Goal: Information Seeking & Learning: Learn about a topic

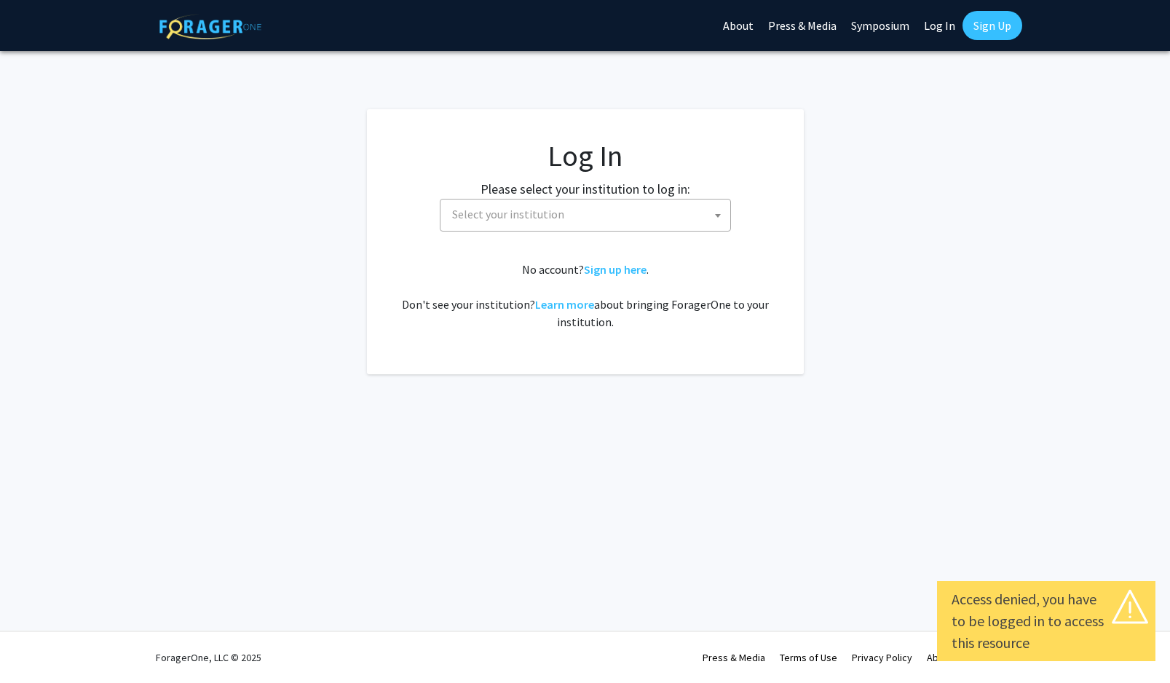
select select
click at [484, 213] on span "Select your institution" at bounding box center [508, 214] width 112 height 15
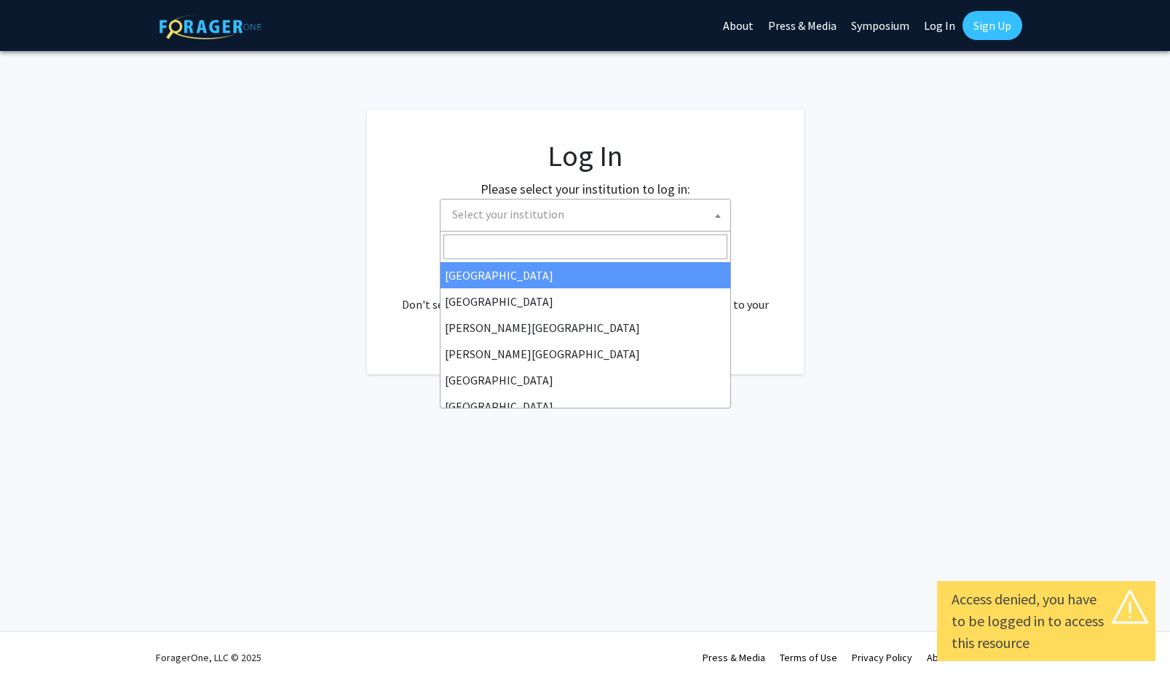
click at [487, 240] on input "Search" at bounding box center [585, 246] width 284 height 25
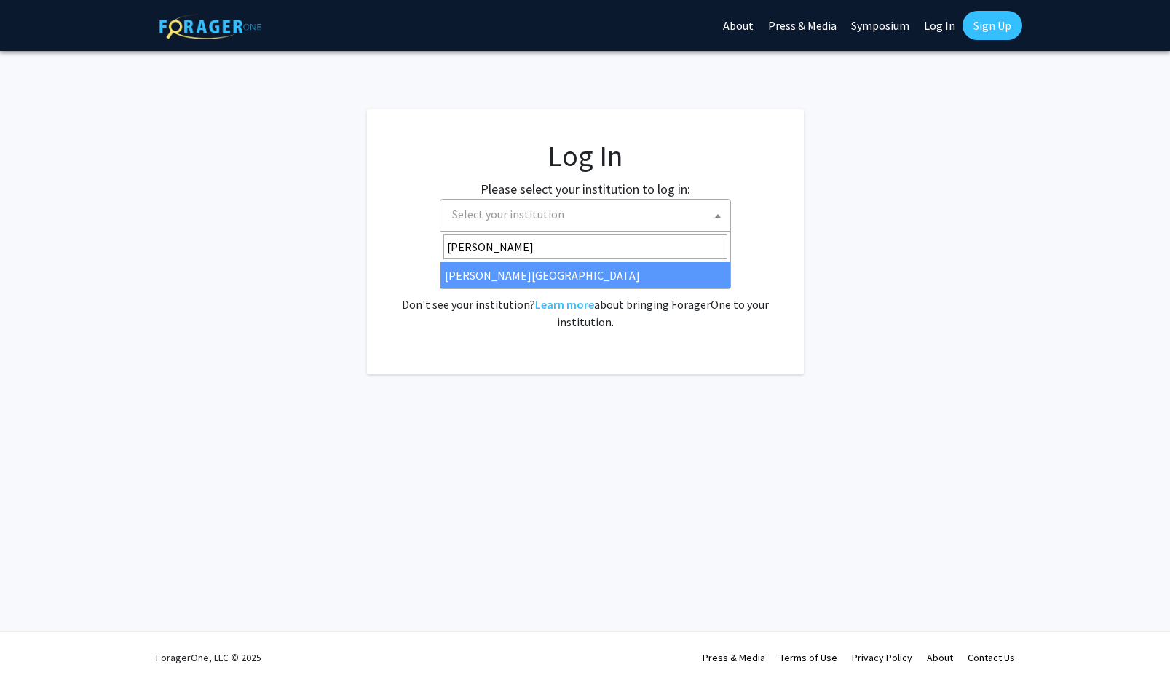
type input "jeffer"
select select "24"
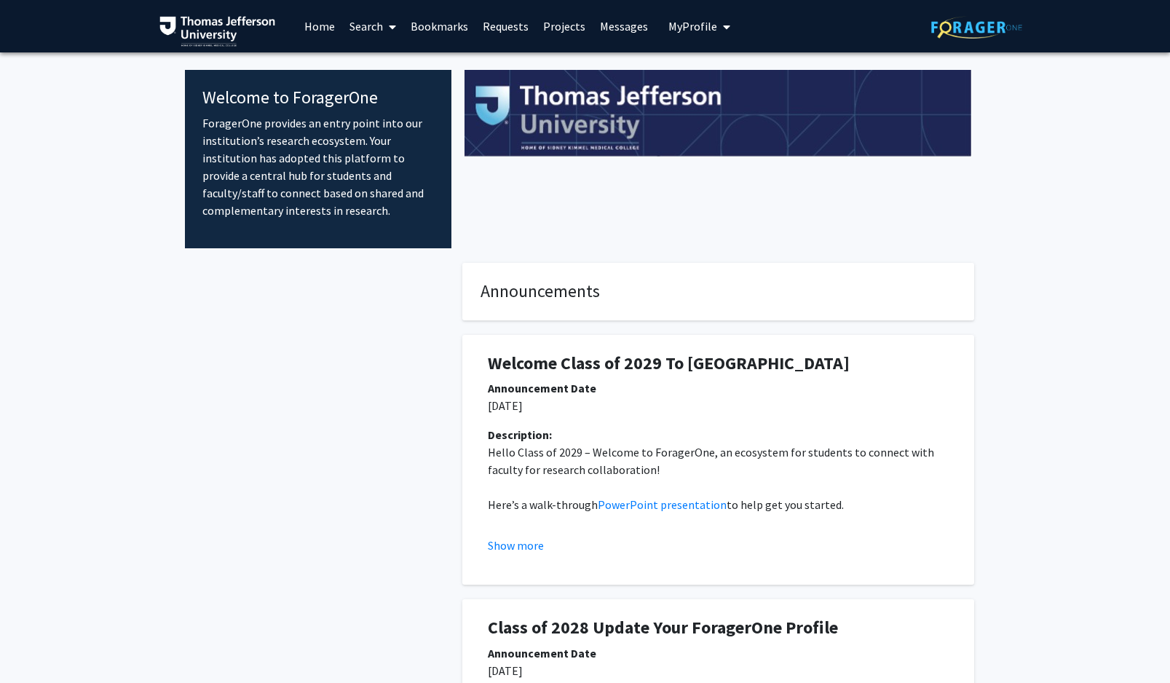
click at [444, 29] on link "Bookmarks" at bounding box center [439, 26] width 72 height 51
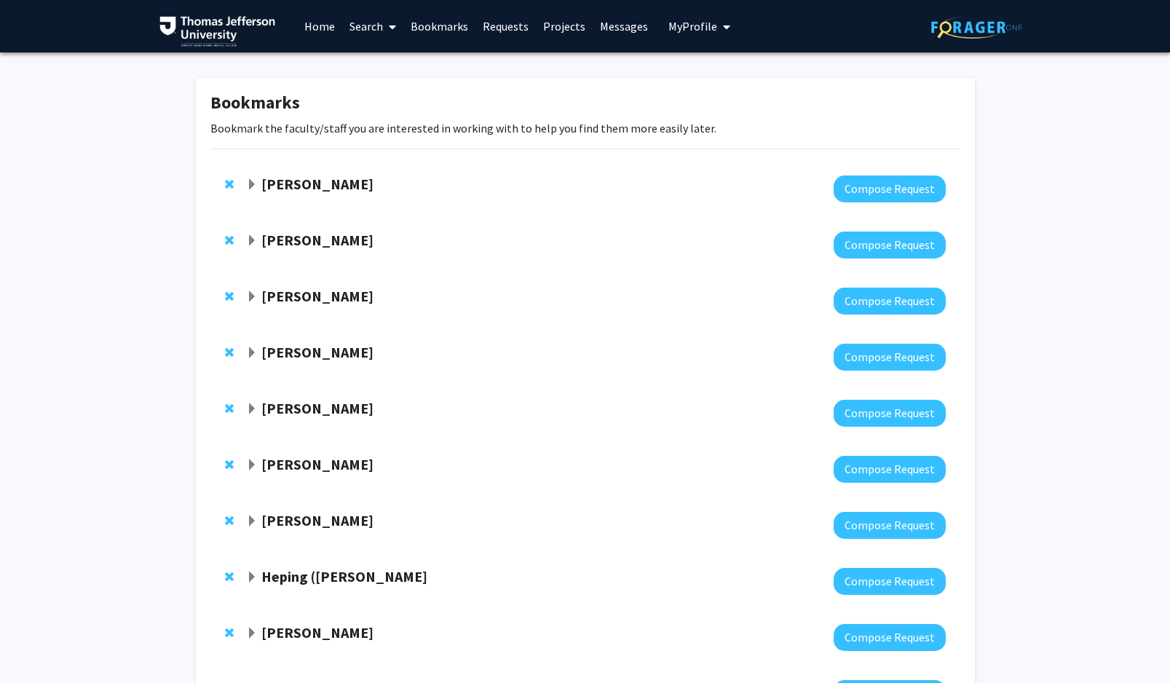
click at [254, 184] on span "Expand Elizabeth Wright-Jin Bookmark" at bounding box center [252, 185] width 12 height 12
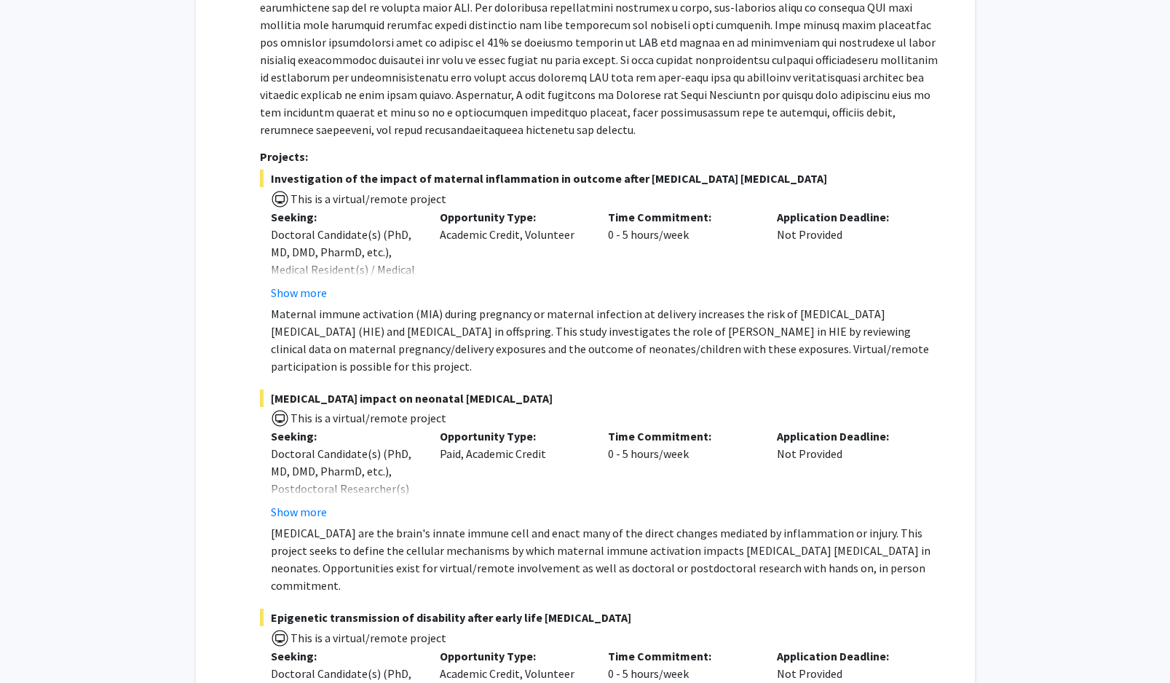
scroll to position [330, 0]
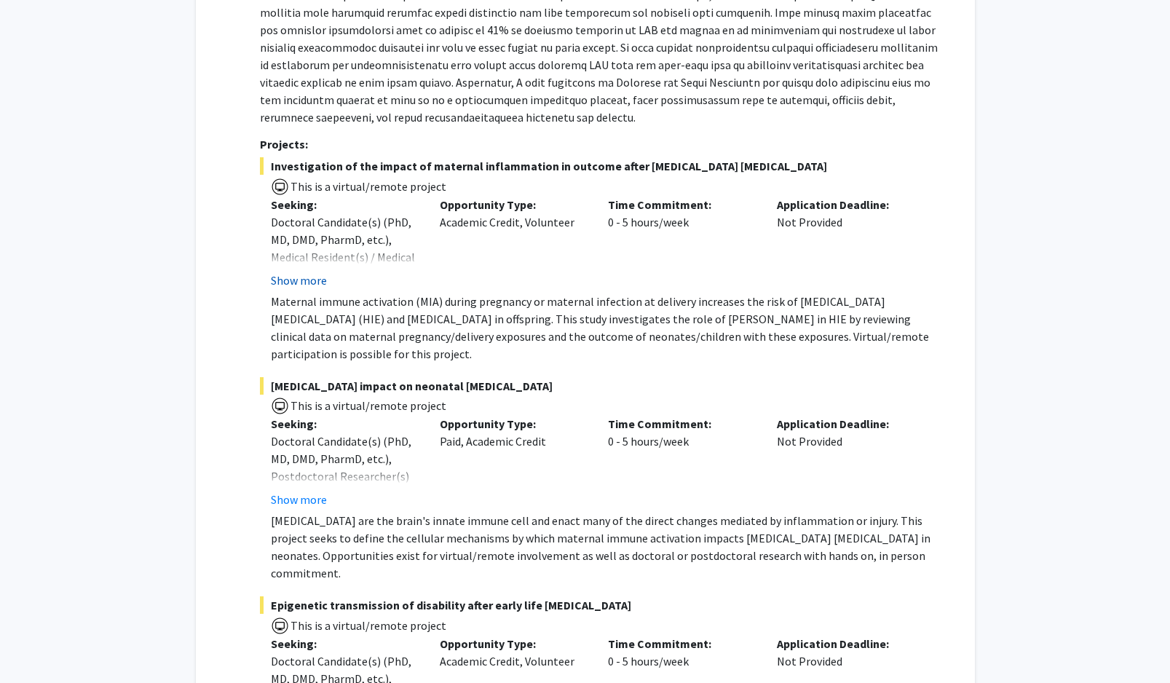
click at [302, 272] on button "Show more" at bounding box center [299, 280] width 56 height 17
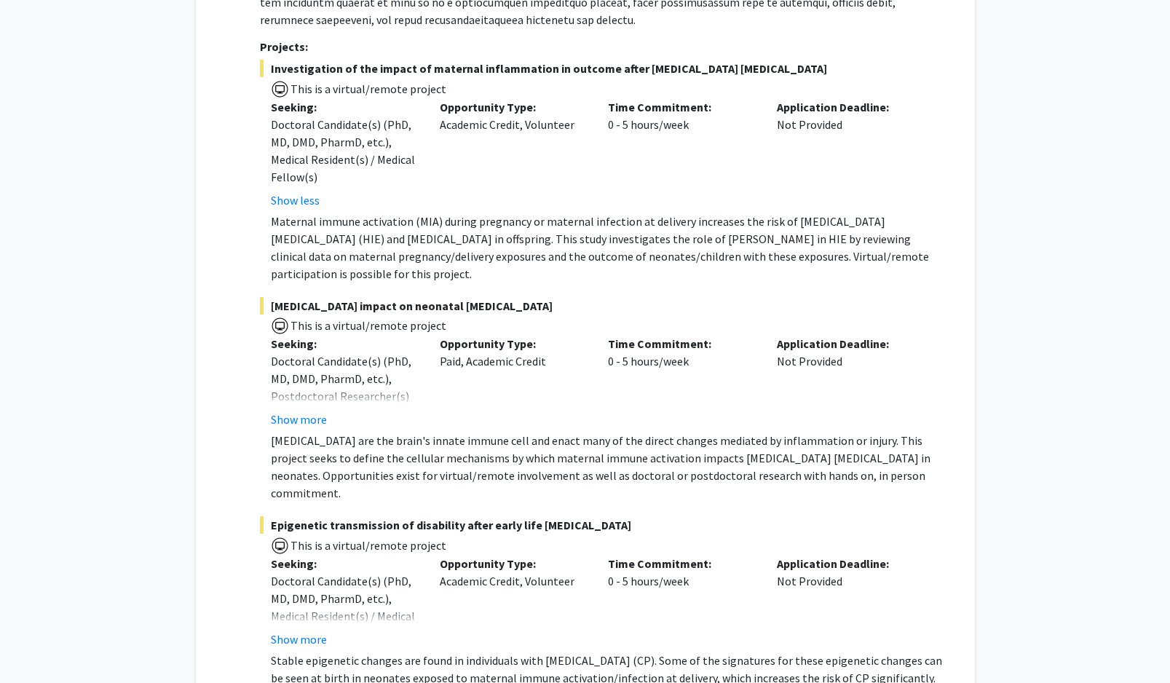
scroll to position [424, 0]
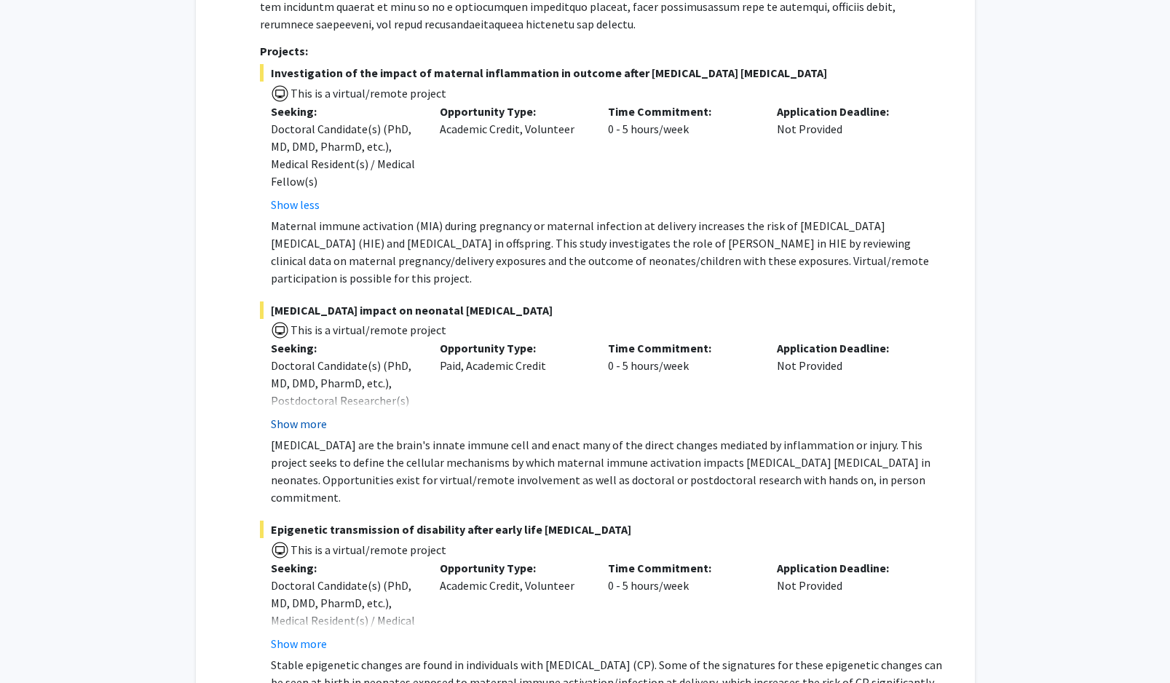
click at [311, 415] on button "Show more" at bounding box center [299, 423] width 56 height 17
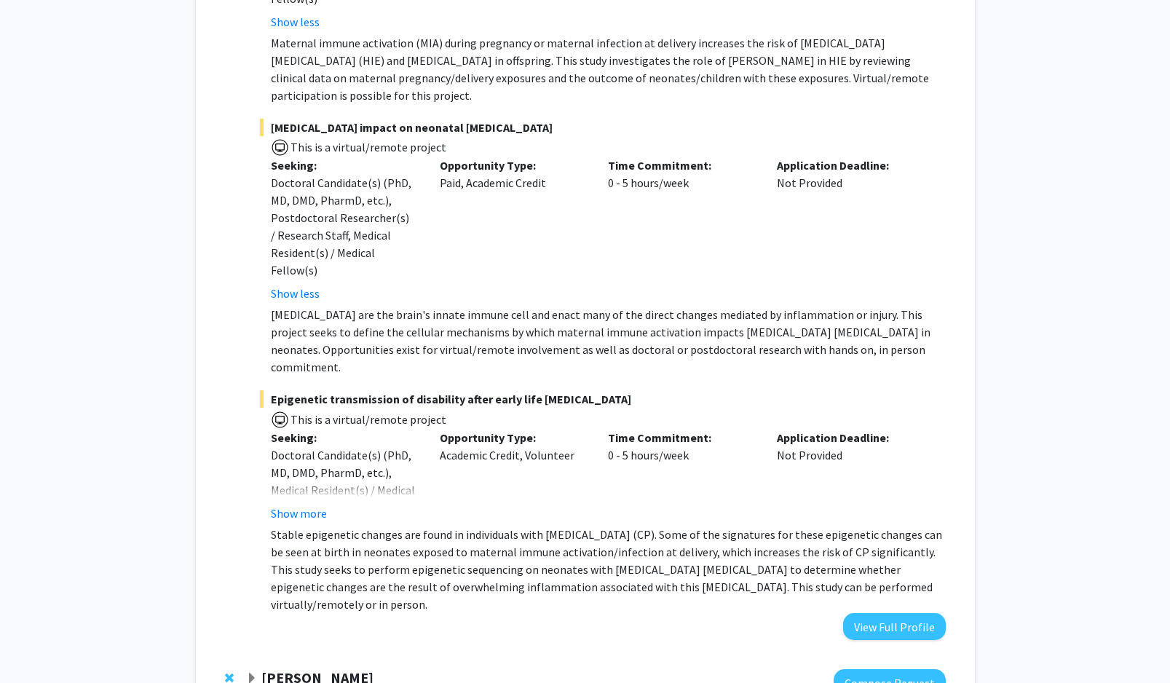
scroll to position [621, 0]
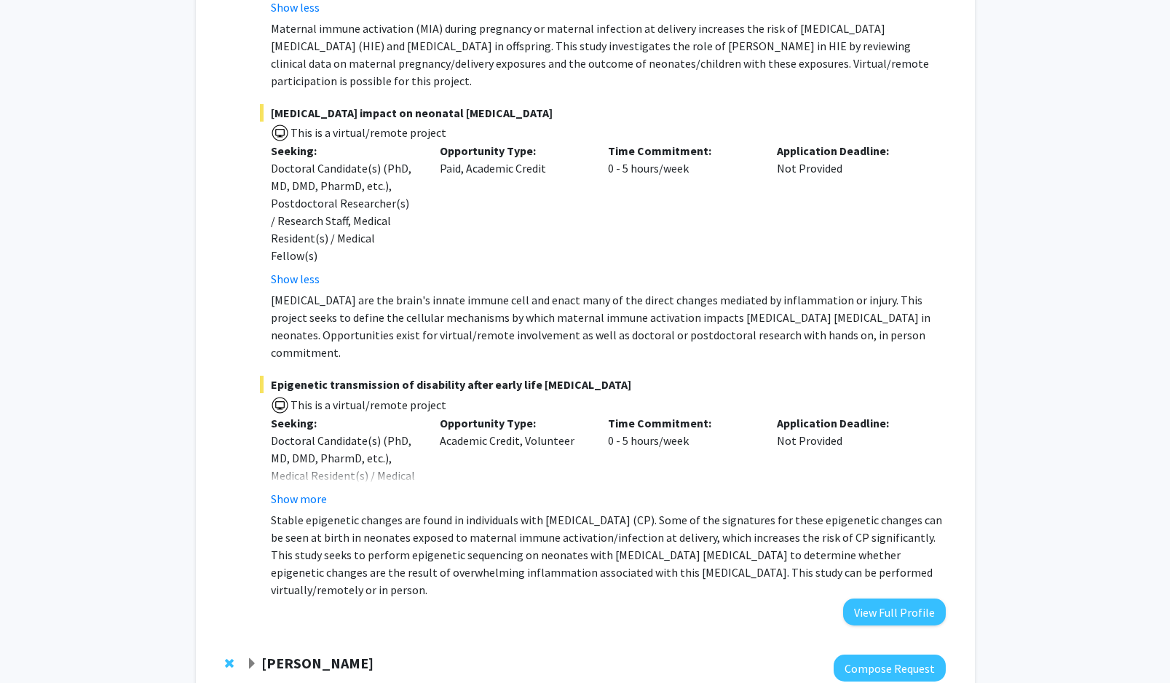
click at [309, 511] on p "Stable epigenetic changes are found in individuals with [MEDICAL_DATA] (CP). So…" at bounding box center [608, 554] width 674 height 87
click at [307, 490] on button "Show more" at bounding box center [299, 498] width 56 height 17
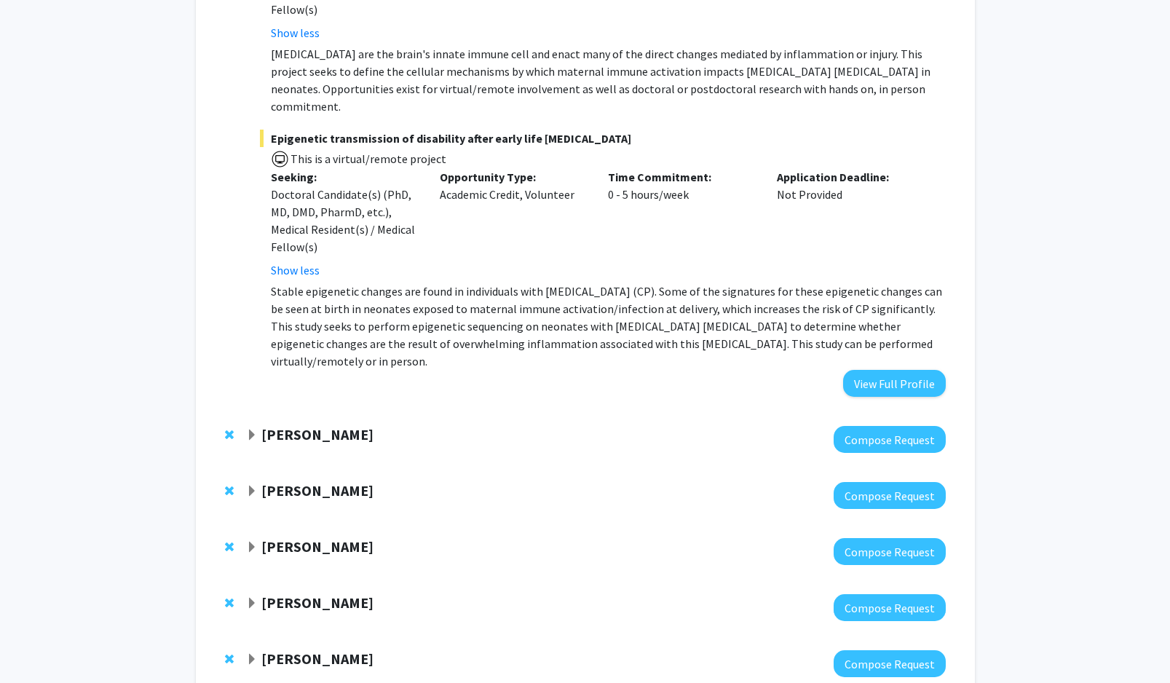
scroll to position [891, 0]
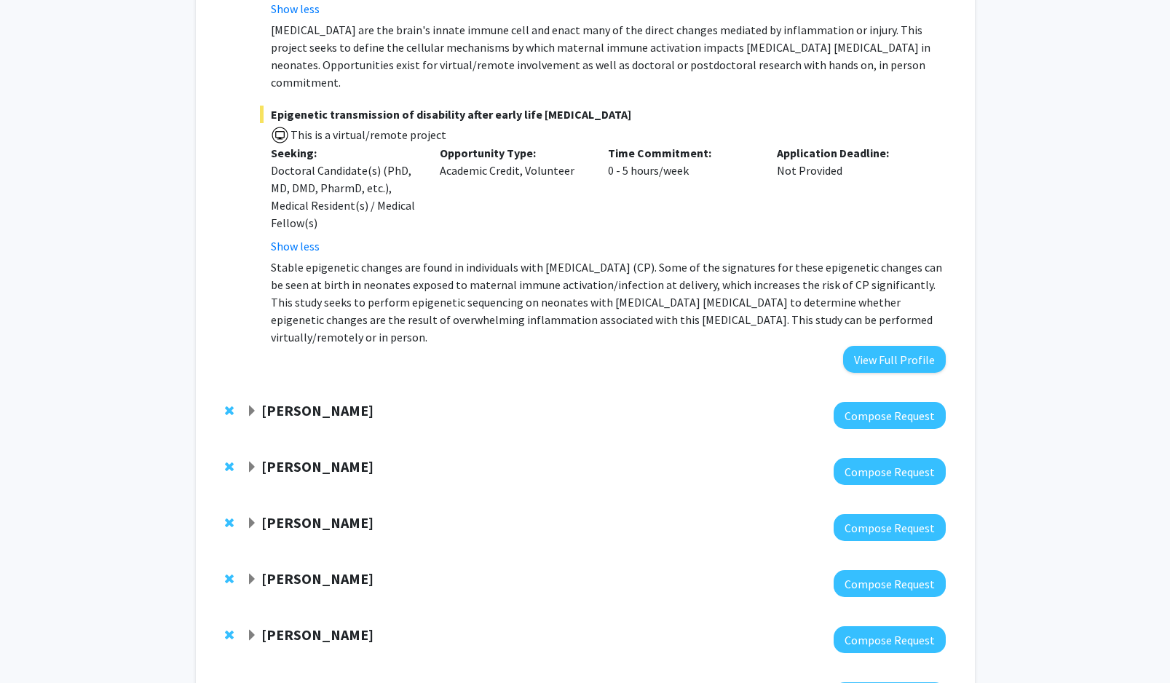
click at [253, 405] on span "Expand Hsiangkuo Yuan Bookmark" at bounding box center [252, 411] width 12 height 12
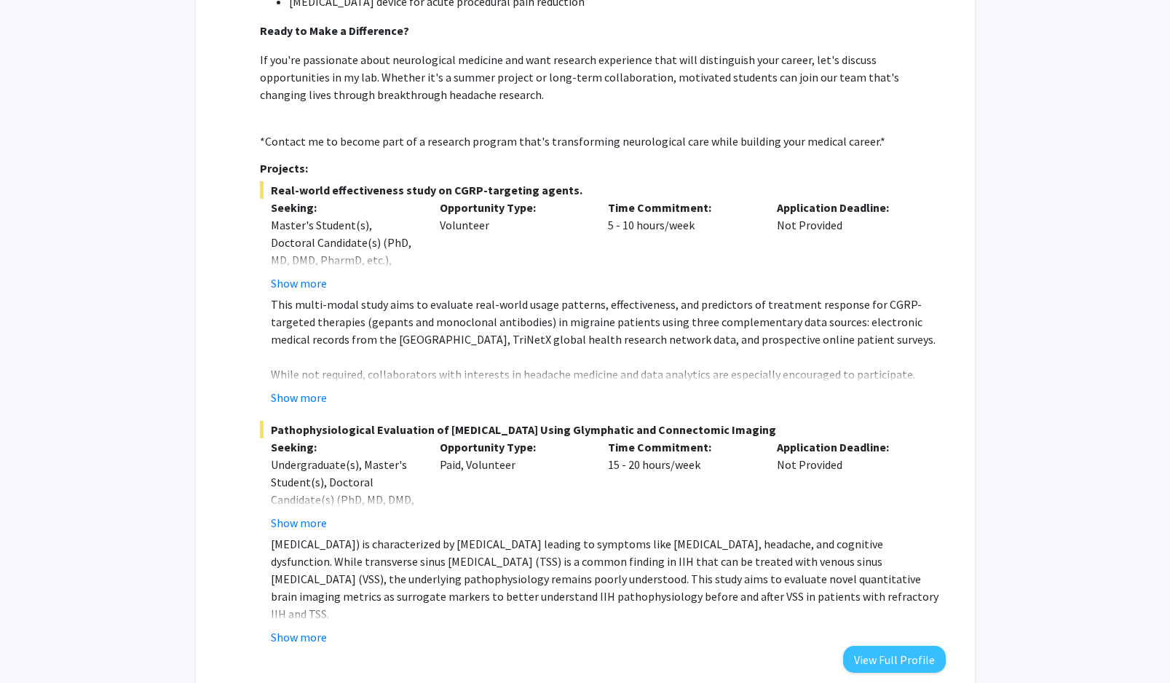
scroll to position [1787, 0]
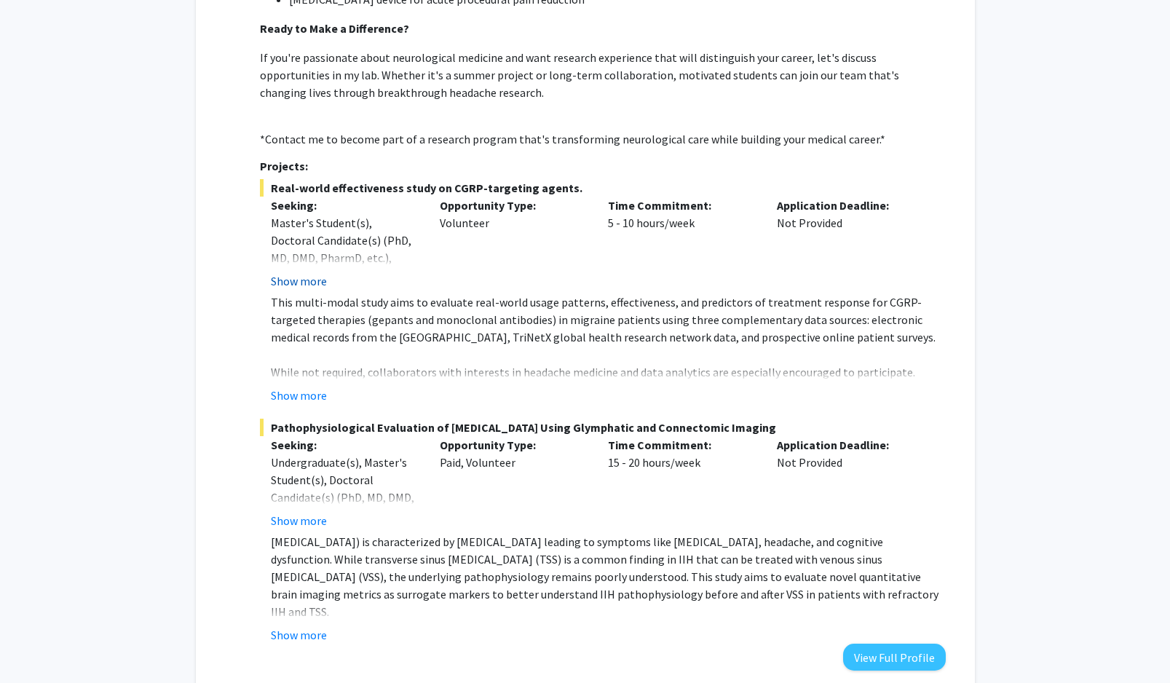
click at [303, 272] on button "Show more" at bounding box center [299, 280] width 56 height 17
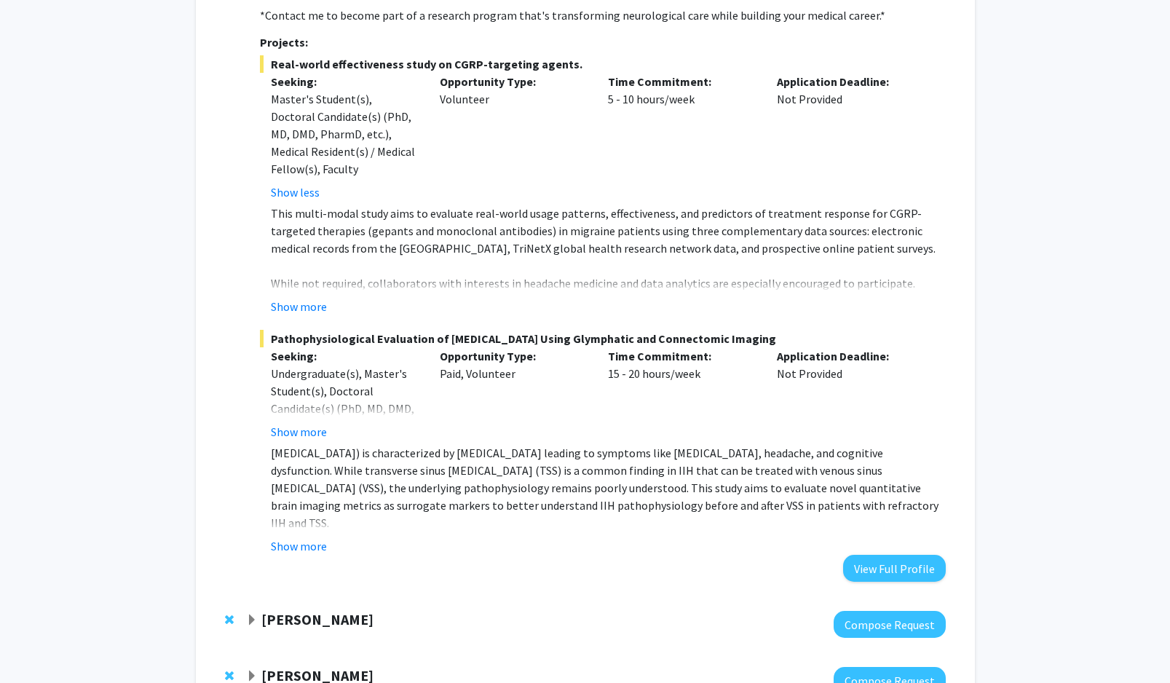
scroll to position [1970, 0]
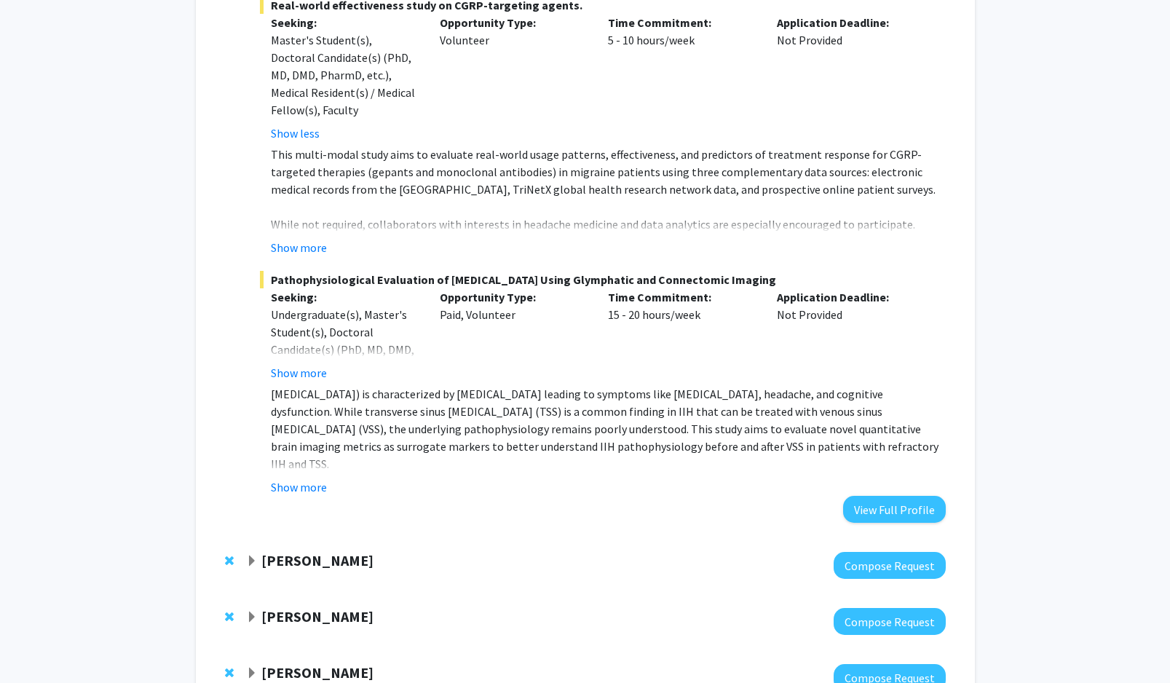
click at [253, 555] on span "Expand Mahdi Alizedah Bookmark" at bounding box center [252, 561] width 12 height 12
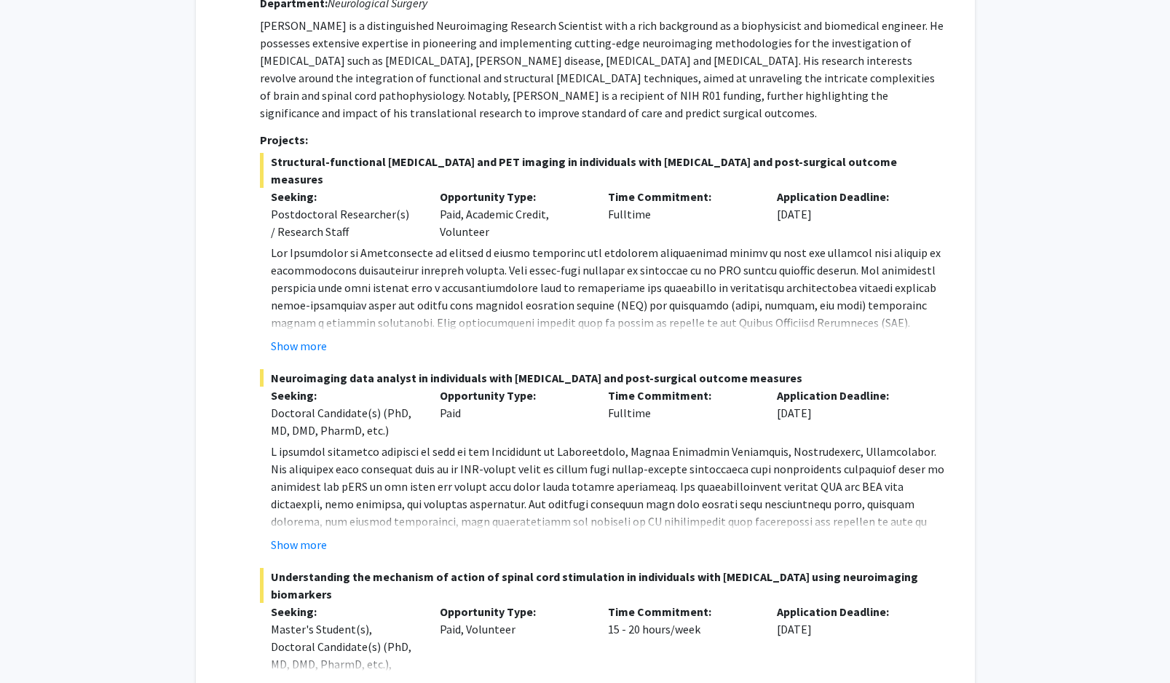
scroll to position [2577, 0]
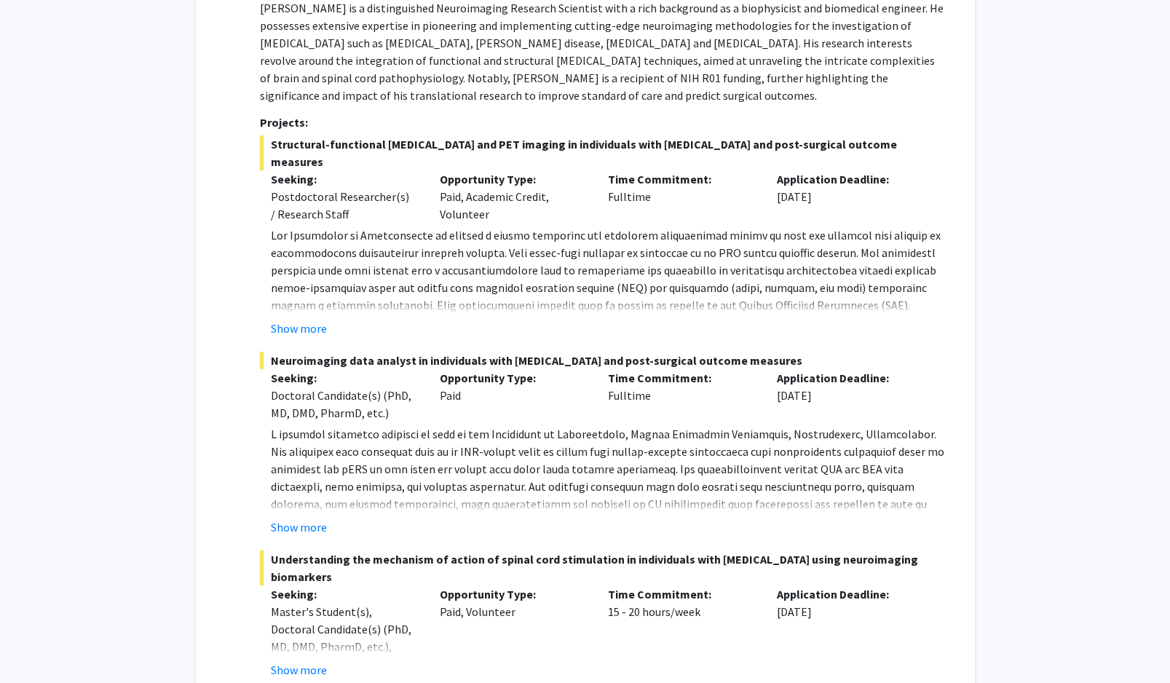
click at [304, 661] on button "Show more" at bounding box center [299, 669] width 56 height 17
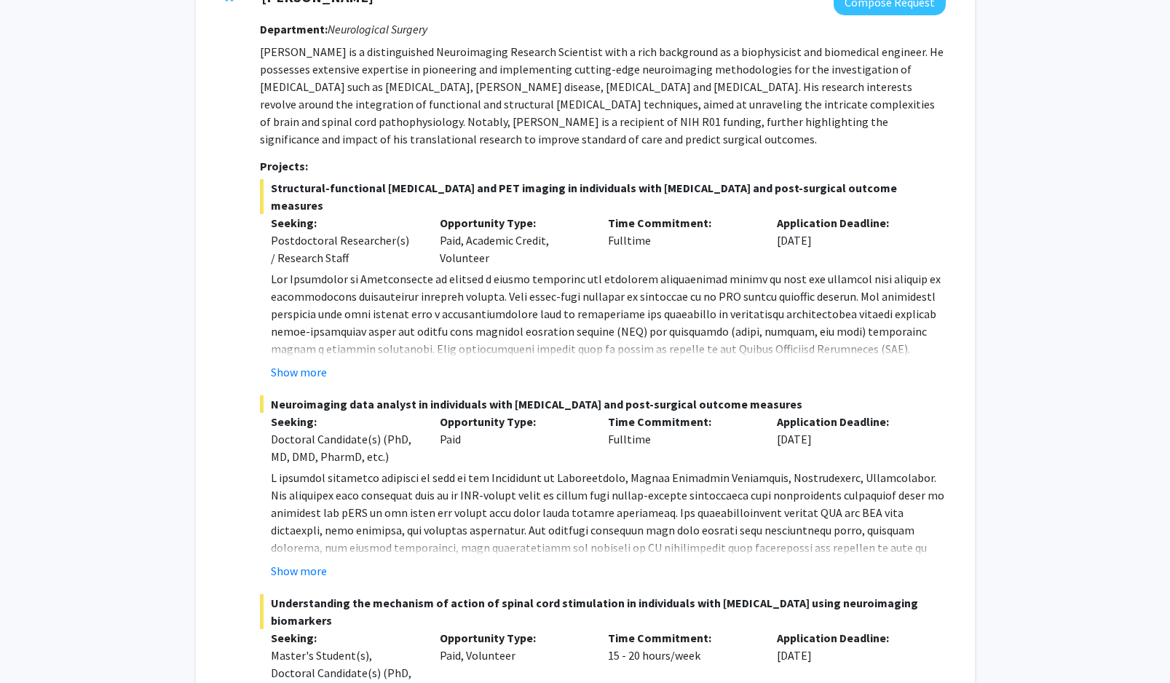
scroll to position [2571, 0]
